Goal: Answer question/provide support

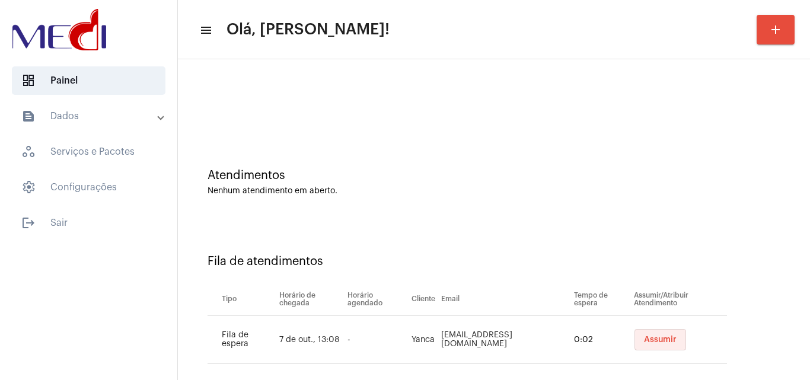
click at [653, 336] on span "Assumir" at bounding box center [660, 340] width 33 height 8
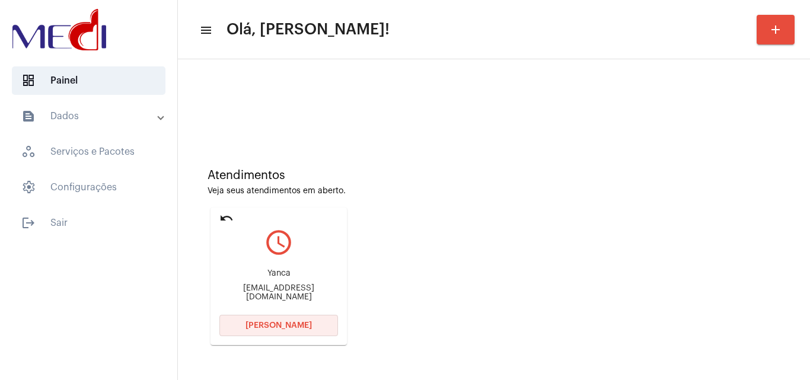
click at [316, 326] on button "[PERSON_NAME]" at bounding box center [278, 325] width 119 height 21
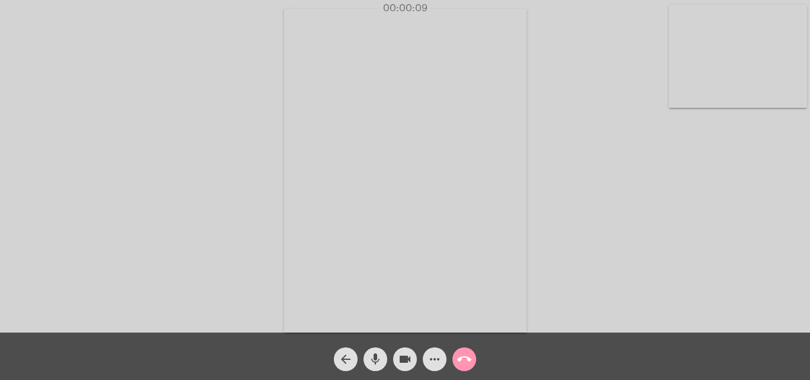
click at [467, 366] on mat-icon "call_end" at bounding box center [464, 359] width 14 height 14
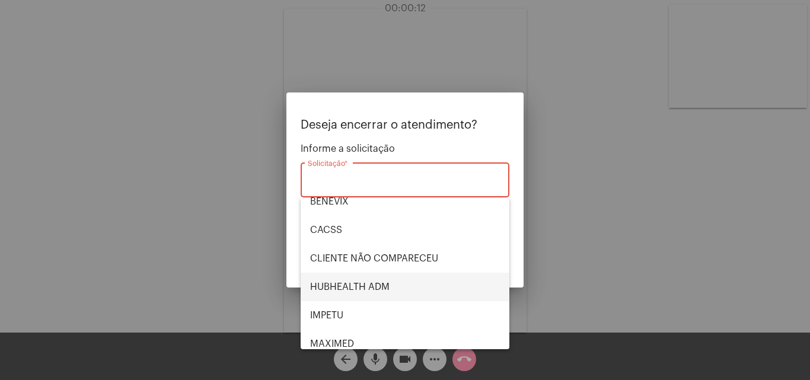
scroll to position [9, 0]
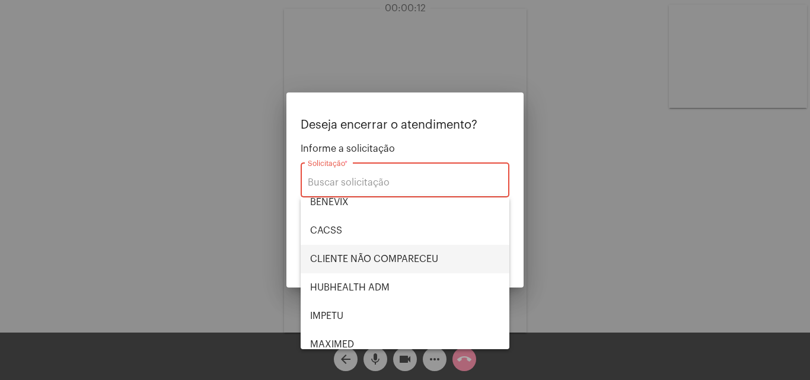
click at [429, 265] on span "CLIENTE NÃO COMPARECEU" at bounding box center [405, 259] width 190 height 28
type input "CLIENTE NÃO COMPARECEU"
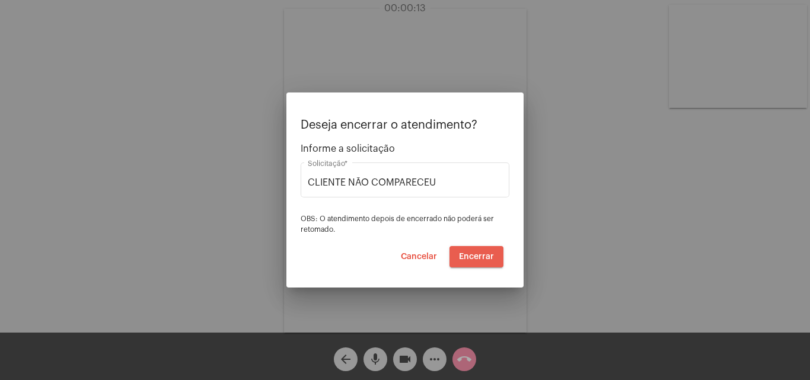
click at [486, 257] on span "Encerrar" at bounding box center [476, 257] width 35 height 8
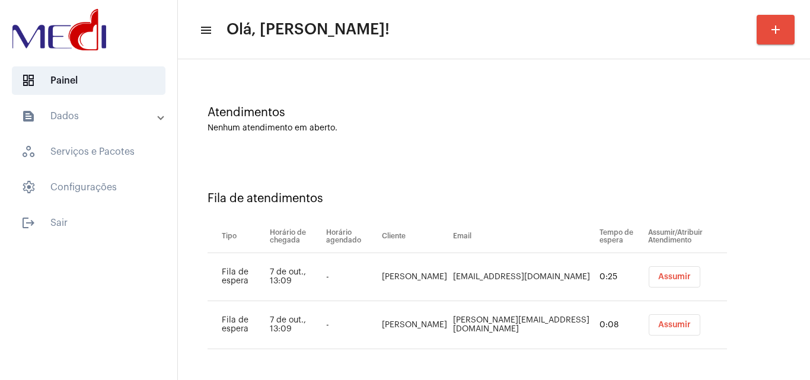
scroll to position [64, 0]
click at [658, 326] on span "Assumir" at bounding box center [674, 324] width 33 height 8
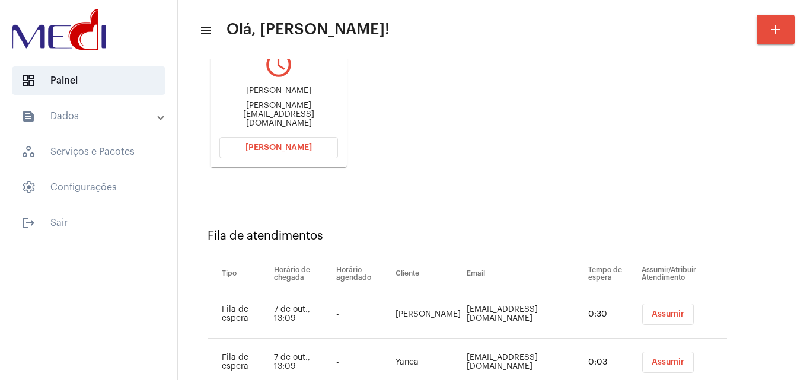
scroll to position [217, 0]
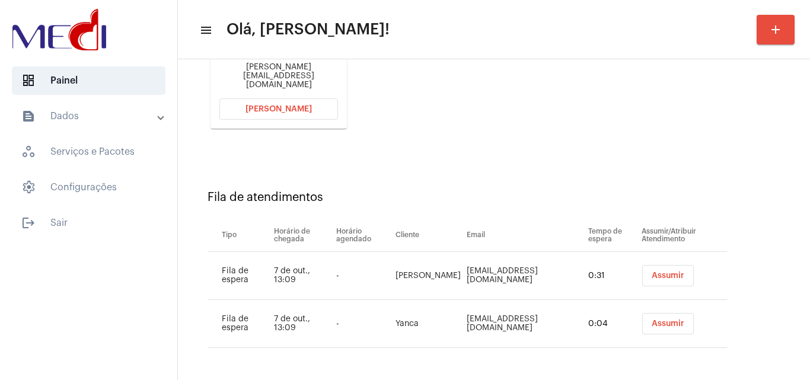
click at [657, 329] on button "Assumir" at bounding box center [668, 323] width 52 height 21
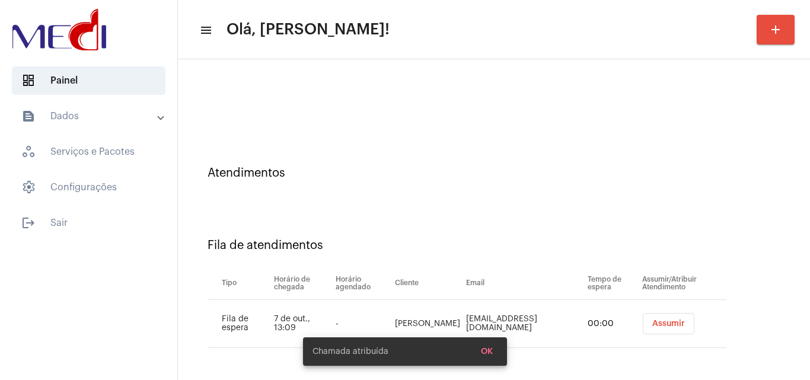
scroll to position [2, 0]
click at [489, 350] on span "OK" at bounding box center [487, 352] width 12 height 8
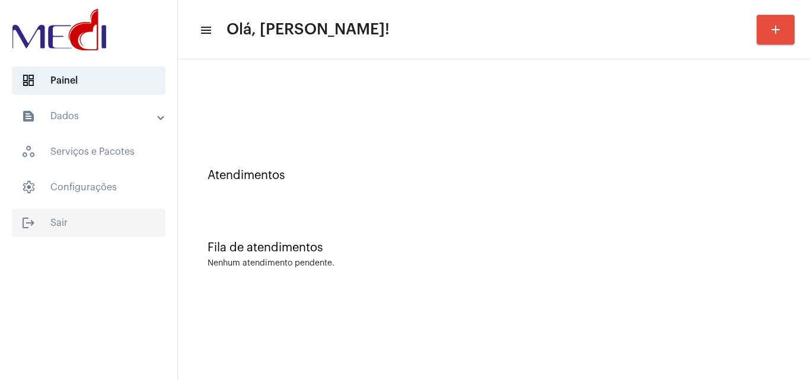
scroll to position [0, 0]
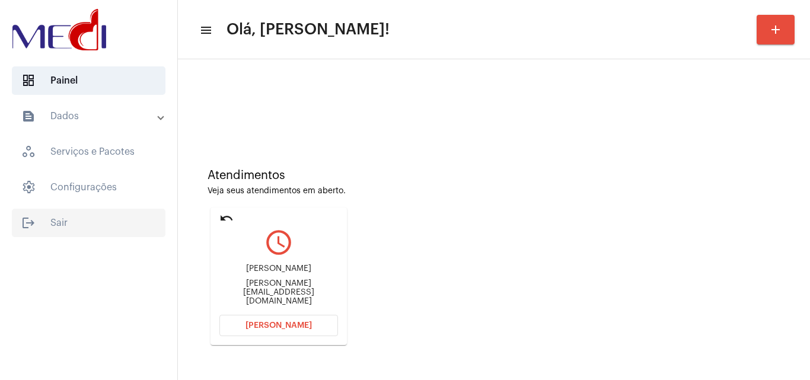
click at [84, 219] on span "logout Sair" at bounding box center [89, 223] width 154 height 28
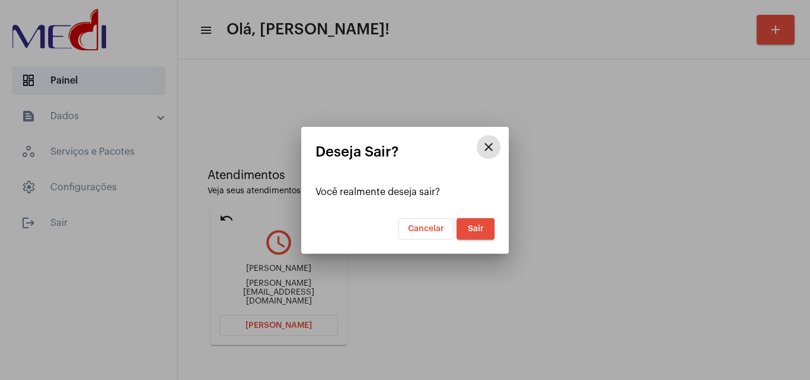
click at [485, 229] on button "Sair" at bounding box center [476, 228] width 38 height 21
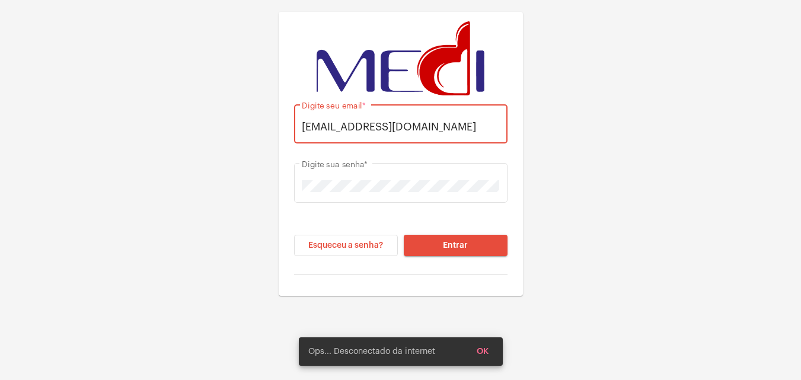
click at [473, 133] on input "[EMAIL_ADDRESS][DOMAIN_NAME]" at bounding box center [401, 127] width 198 height 12
type input "[EMAIL_ADDRESS][DOMAIN_NAME]"
click at [465, 247] on span "Entrar" at bounding box center [455, 245] width 25 height 8
